Goal: Information Seeking & Learning: Find specific fact

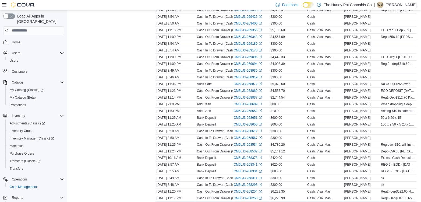
scroll to position [3, 0]
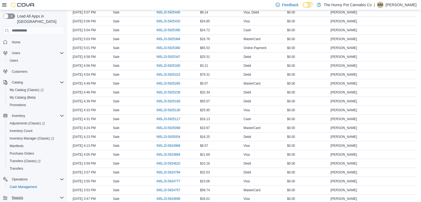
scroll to position [26, 0]
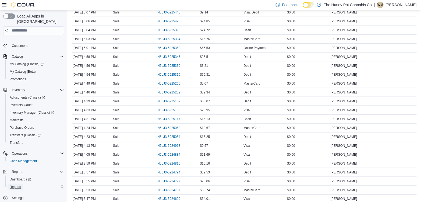
click at [15, 185] on span "Reports" at bounding box center [15, 187] width 11 height 4
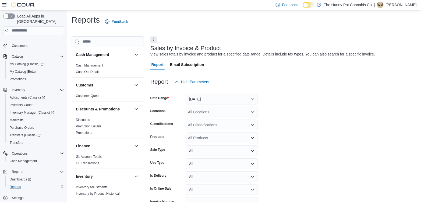
scroll to position [12, 0]
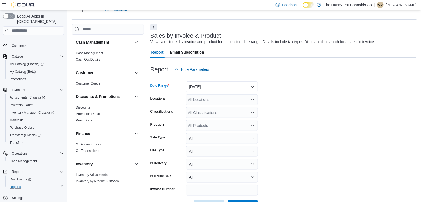
click at [201, 86] on button "[DATE]" at bounding box center [222, 86] width 72 height 11
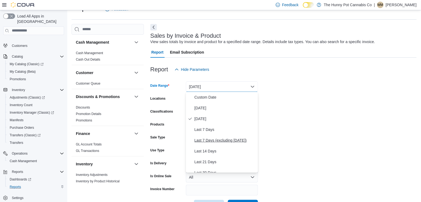
scroll to position [37, 0]
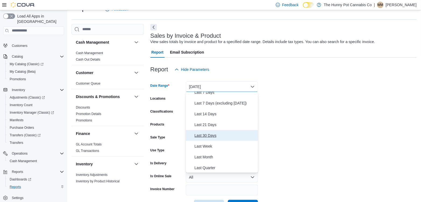
click at [208, 134] on span "Last 30 Days" at bounding box center [224, 135] width 61 height 6
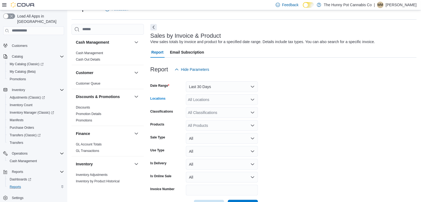
click at [197, 100] on div "All Locations" at bounding box center [222, 99] width 72 height 11
type input "****"
click at [201, 107] on span "[STREET_ADDRESS]" at bounding box center [218, 108] width 37 height 5
click at [301, 123] on form "Date Range Last 30 Days Locations [STREET_ADDRESS] Classifications All Classifi…" at bounding box center [283, 143] width 266 height 136
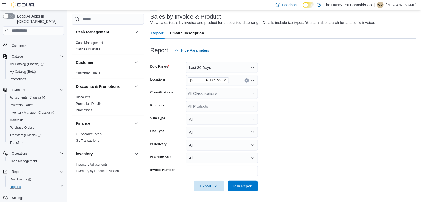
click at [200, 168] on input "Invoice Number" at bounding box center [222, 170] width 72 height 11
paste input "**********"
type input "**********"
click at [239, 185] on span "Run Report" at bounding box center [242, 185] width 19 height 5
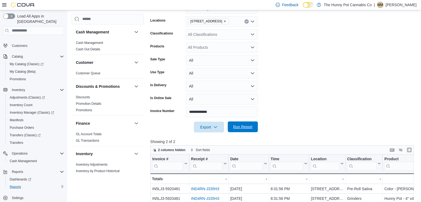
scroll to position [116, 0]
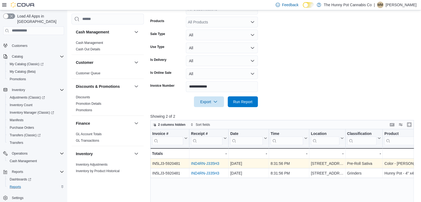
click at [206, 162] on link "IND4RN-J335H3" at bounding box center [205, 163] width 28 height 4
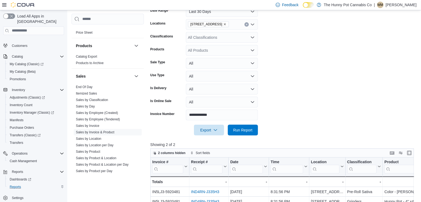
scroll to position [282, 0]
click at [106, 116] on link "Sales by Employee (Tendered)" at bounding box center [98, 118] width 44 height 4
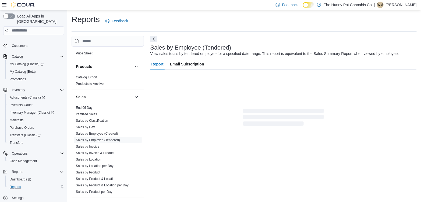
scroll to position [12, 0]
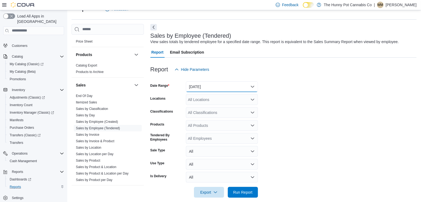
click at [218, 86] on button "[DATE]" at bounding box center [222, 86] width 72 height 11
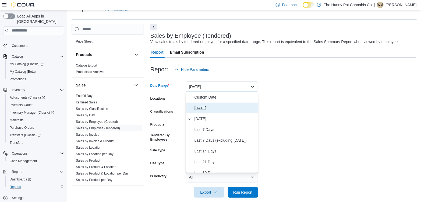
click at [210, 103] on button "[DATE]" at bounding box center [222, 107] width 72 height 11
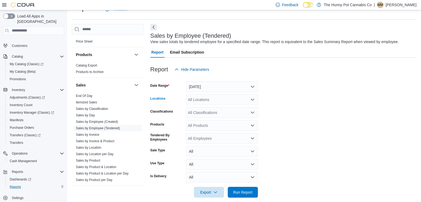
click at [206, 96] on div "All Locations" at bounding box center [222, 99] width 72 height 11
type input "****"
click at [212, 107] on span "[STREET_ADDRESS]" at bounding box center [218, 108] width 37 height 5
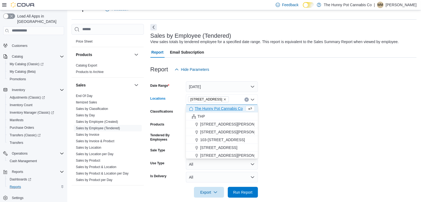
click at [299, 104] on form "Date Range [DATE] Locations [STREET_ADDRESS] Selected. [STREET_ADDRESS] Backspa…" at bounding box center [283, 136] width 266 height 123
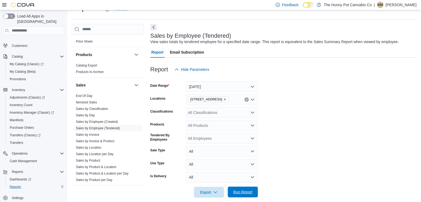
click at [250, 188] on span "Run Report" at bounding box center [243, 191] width 24 height 11
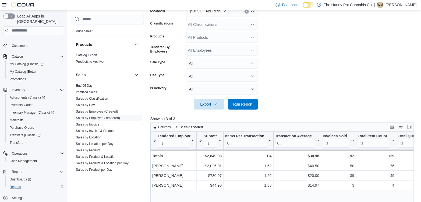
scroll to position [21, 0]
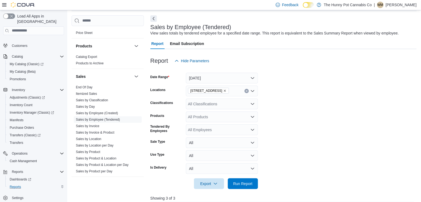
click at [224, 90] on icon "Remove 2103 Yonge St from selection in this group" at bounding box center [225, 91] width 2 height 2
type input "***"
click at [215, 100] on span "[STREET_ADDRESS]" at bounding box center [218, 99] width 37 height 5
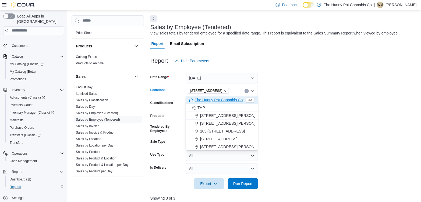
click at [298, 103] on form "Date Range [DATE] Locations [STREET_ADDRESS] Selected. [STREET_ADDRESS] Backspa…" at bounding box center [283, 127] width 266 height 123
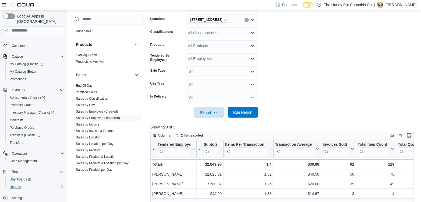
click at [245, 116] on span "Run Report" at bounding box center [243, 112] width 24 height 11
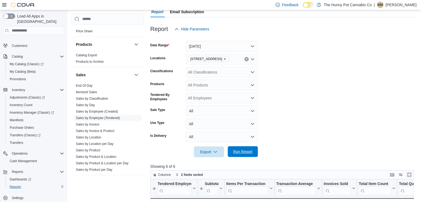
scroll to position [49, 0]
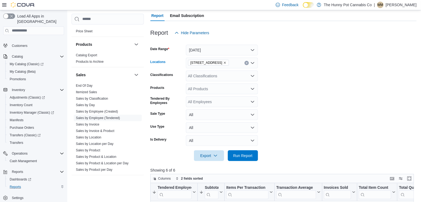
click at [223, 62] on icon "Remove 2173 Yonge St from selection in this group" at bounding box center [224, 62] width 3 height 3
type input "***"
click at [222, 70] on span "[STREET_ADDRESS]" at bounding box center [218, 71] width 37 height 5
click at [272, 74] on form "Date Range [DATE] Locations [STREET_ADDRESS] Classifications All Classification…" at bounding box center [283, 99] width 266 height 123
click at [234, 150] on span "Run Report" at bounding box center [243, 155] width 24 height 11
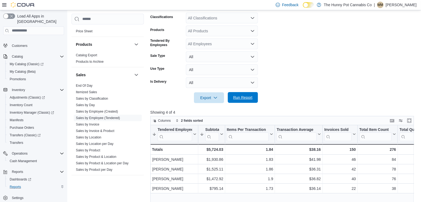
scroll to position [108, 0]
